Goal: Navigation & Orientation: Find specific page/section

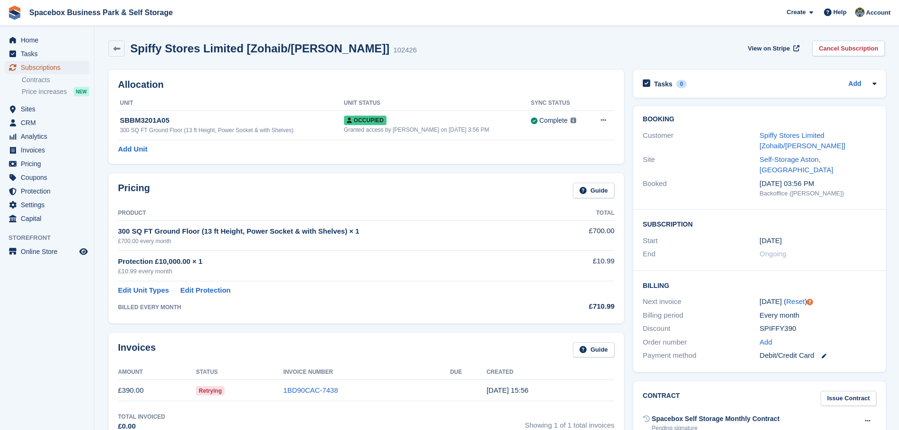
click at [59, 62] on span "Subscriptions" at bounding box center [49, 67] width 57 height 13
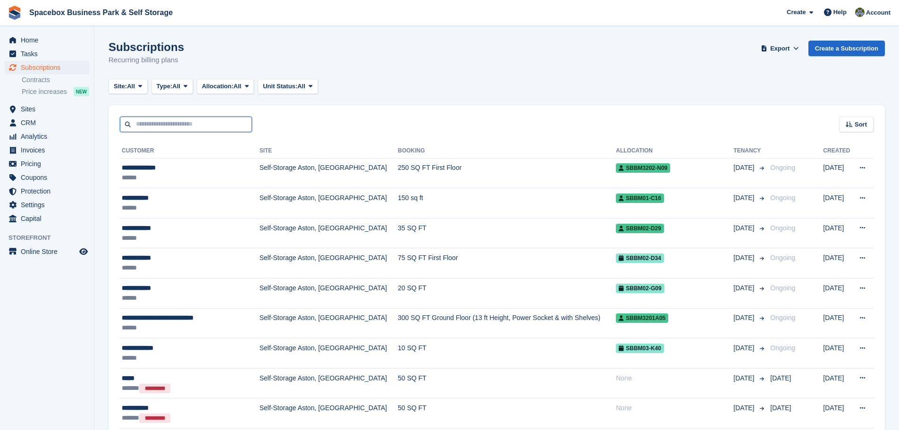
click at [161, 120] on input "text" at bounding box center [186, 125] width 132 height 16
drag, startPoint x: 167, startPoint y: 111, endPoint x: 387, endPoint y: 94, distance: 220.1
click at [221, 125] on input "text" at bounding box center [186, 125] width 132 height 16
type input "*"
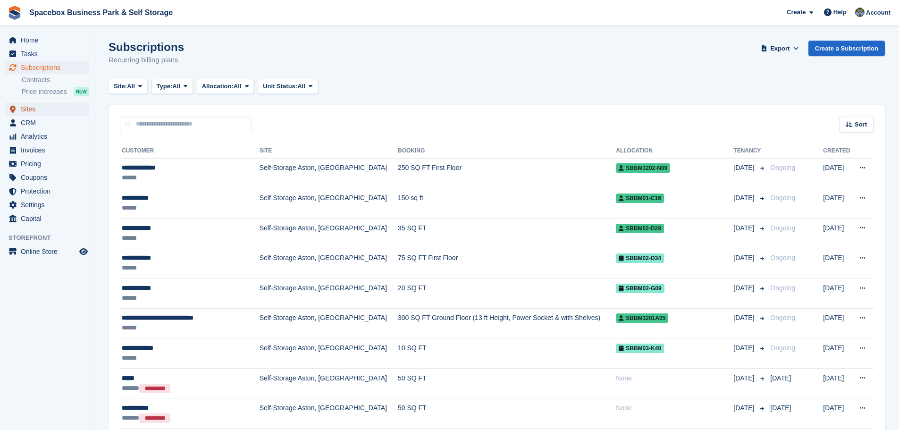
click at [60, 110] on span "Sites" at bounding box center [49, 108] width 57 height 13
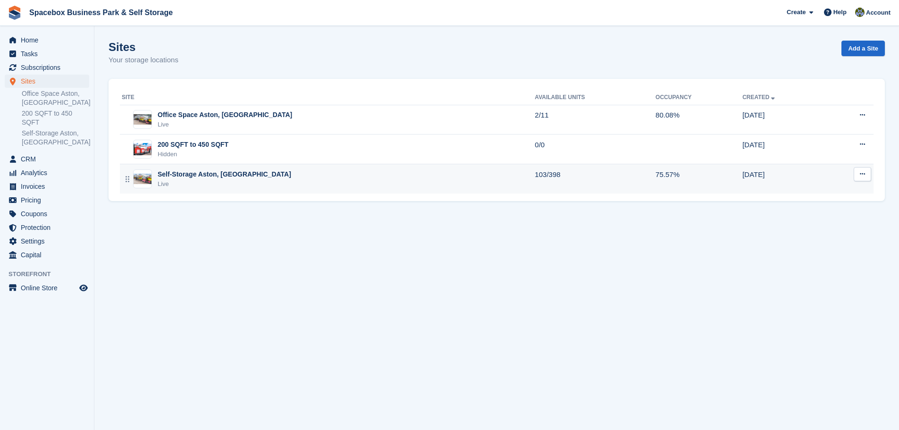
click at [280, 181] on div "Self-Storage Aston, Birmingham Live" at bounding box center [328, 178] width 413 height 19
click at [215, 186] on div "Live" at bounding box center [225, 183] width 134 height 9
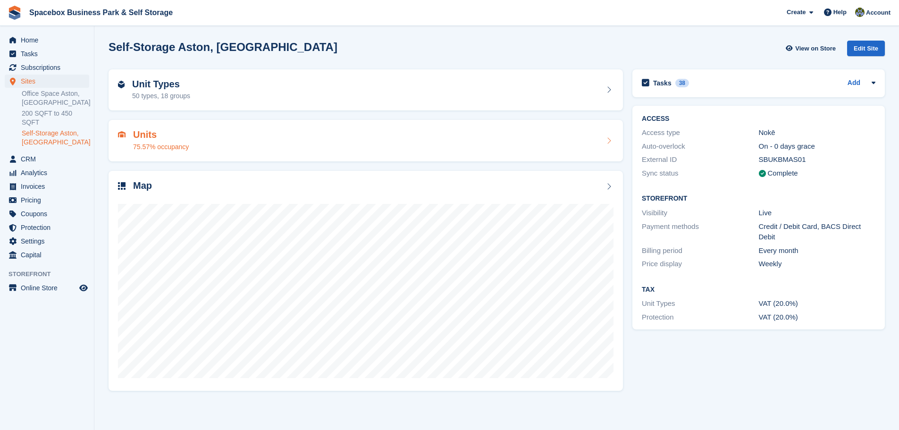
click at [388, 158] on div "Units 75.57% occupancy" at bounding box center [366, 141] width 514 height 42
click at [392, 147] on div "Units 75.57% occupancy" at bounding box center [366, 140] width 496 height 23
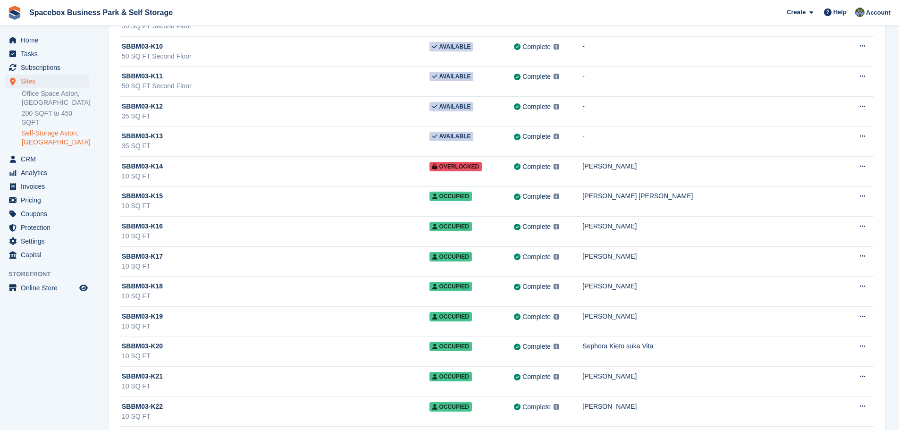
scroll to position [11655, 0]
